Goal: Task Accomplishment & Management: Use online tool/utility

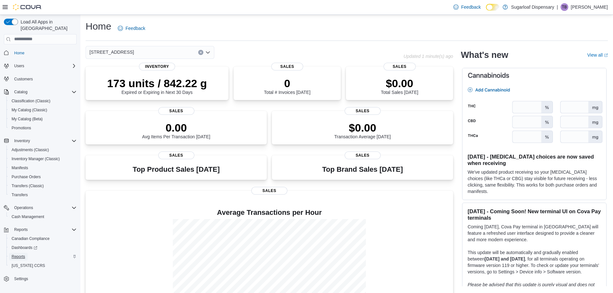
click at [26, 253] on link "Reports" at bounding box center [18, 257] width 19 height 8
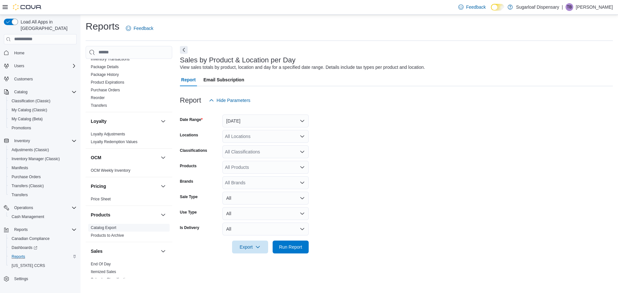
scroll to position [393, 0]
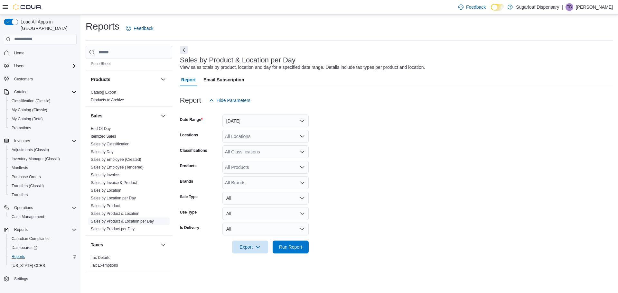
click at [118, 219] on span "Sales by Product & Location per Day" at bounding box center [122, 221] width 63 height 5
click at [119, 220] on link "Sales by Product & Location per Day" at bounding box center [122, 221] width 63 height 5
click at [289, 134] on div "All Locations" at bounding box center [265, 136] width 86 height 13
click at [259, 155] on span "[STREET_ADDRESS]" at bounding box center [258, 156] width 44 height 6
click at [340, 159] on form "Date Range [DATE] Locations [STREET_ADDRESS] Selected. [STREET_ADDRESS] Press B…" at bounding box center [396, 180] width 433 height 147
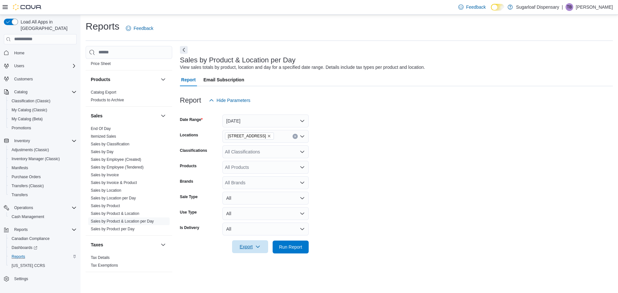
click at [254, 245] on span "Export" at bounding box center [250, 246] width 28 height 13
click at [254, 218] on button "Export to Csv" at bounding box center [251, 221] width 37 height 13
